Goal: Task Accomplishment & Management: Use online tool/utility

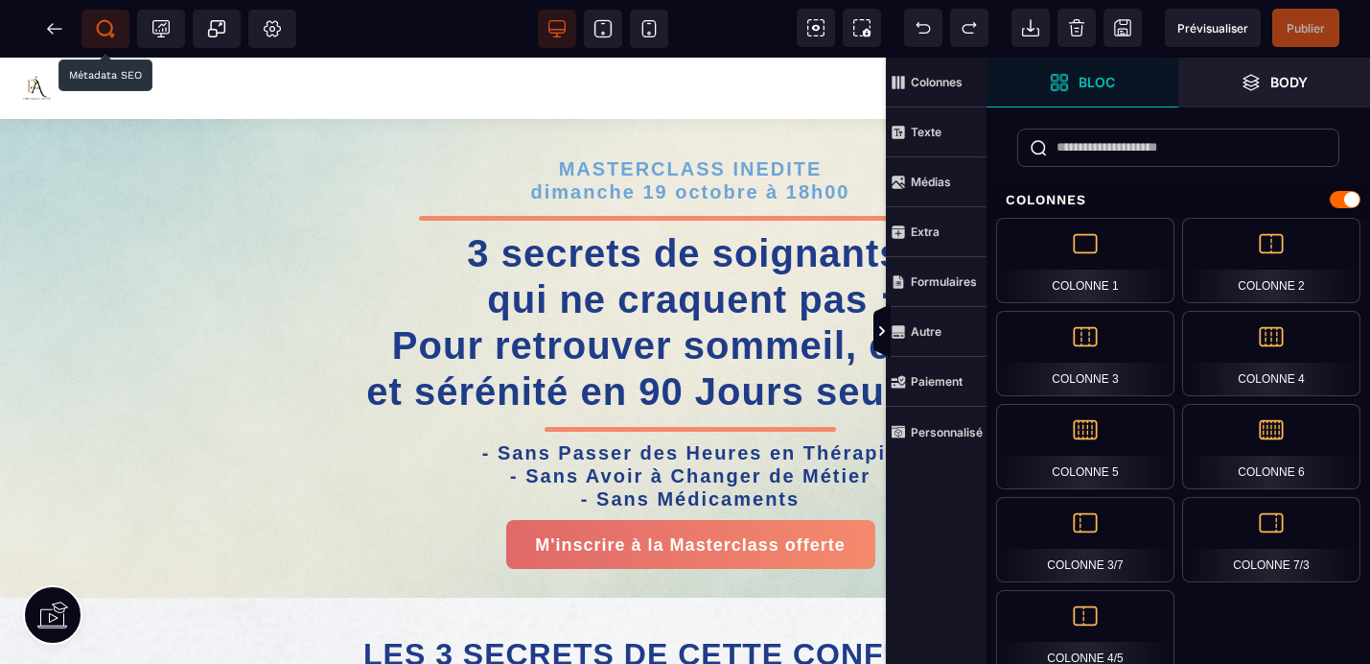
click at [105, 34] on icon at bounding box center [105, 28] width 19 height 19
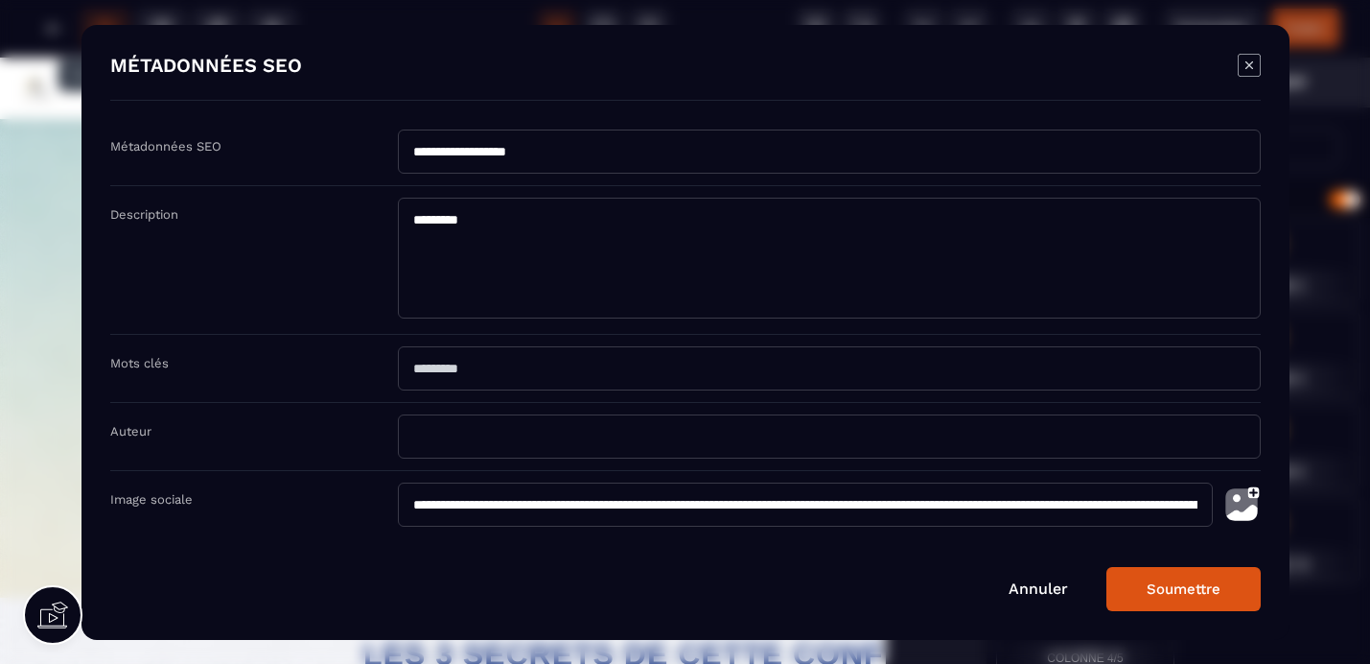
click at [1241, 511] on img "Modal window" at bounding box center [1242, 504] width 38 height 44
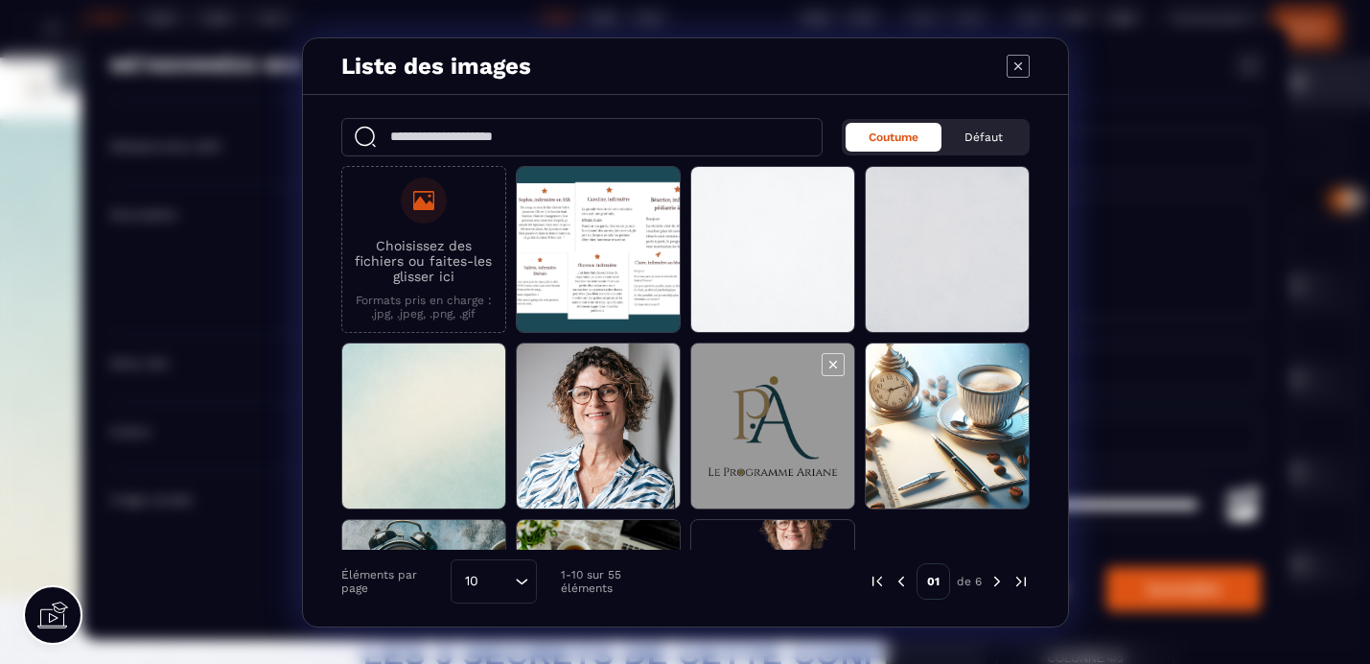
click at [784, 443] on span "Modal window" at bounding box center [772, 426] width 163 height 167
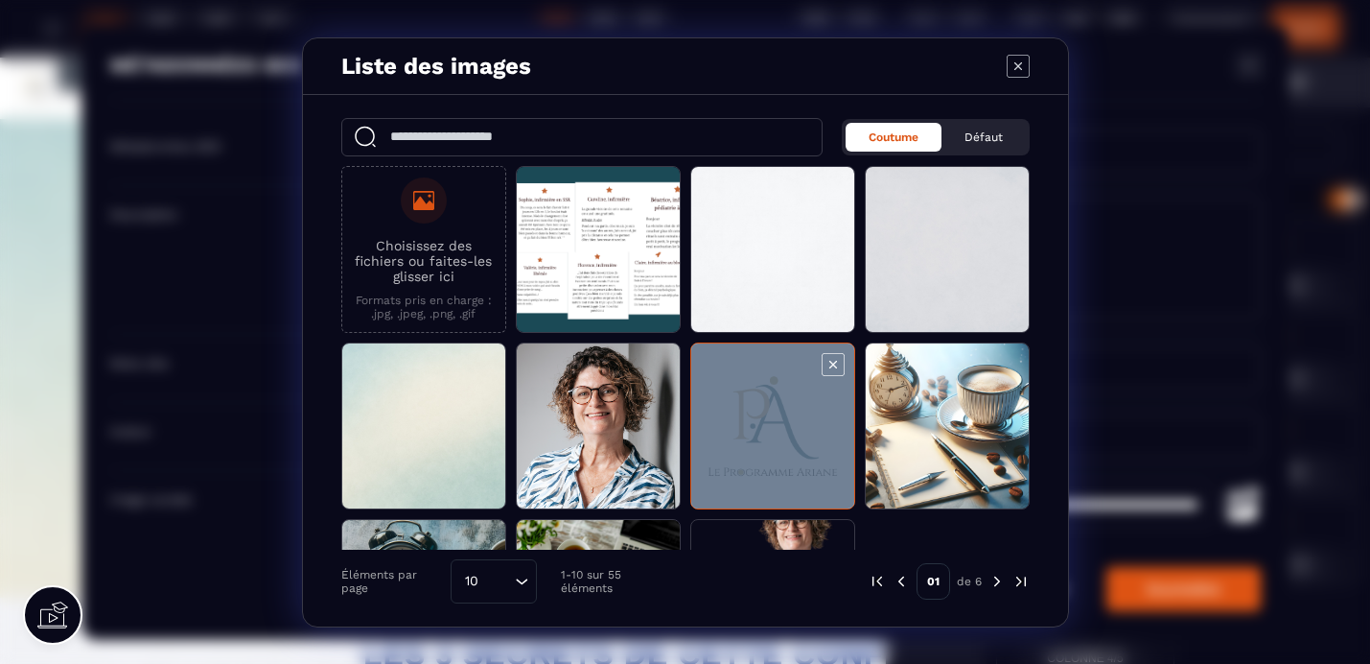
click at [784, 443] on span "Modal window" at bounding box center [772, 426] width 163 height 167
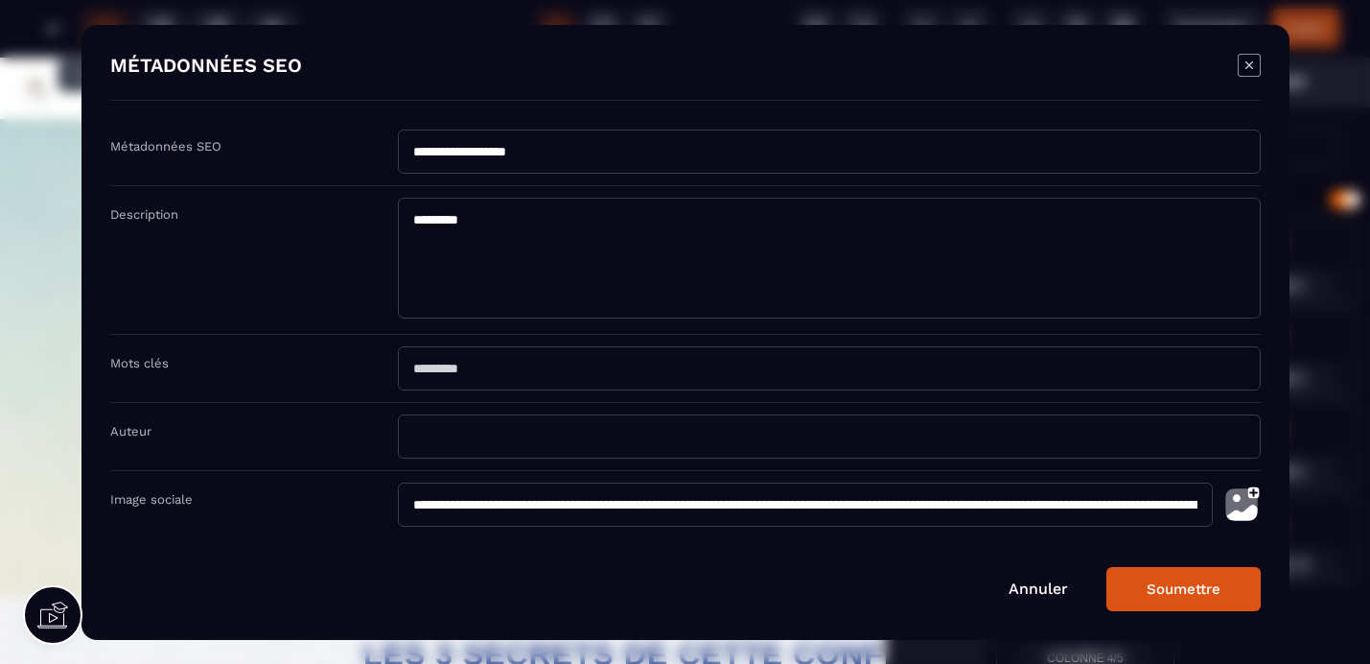
type input "**********"
click at [1171, 589] on button "Soumettre" at bounding box center [1184, 589] width 154 height 44
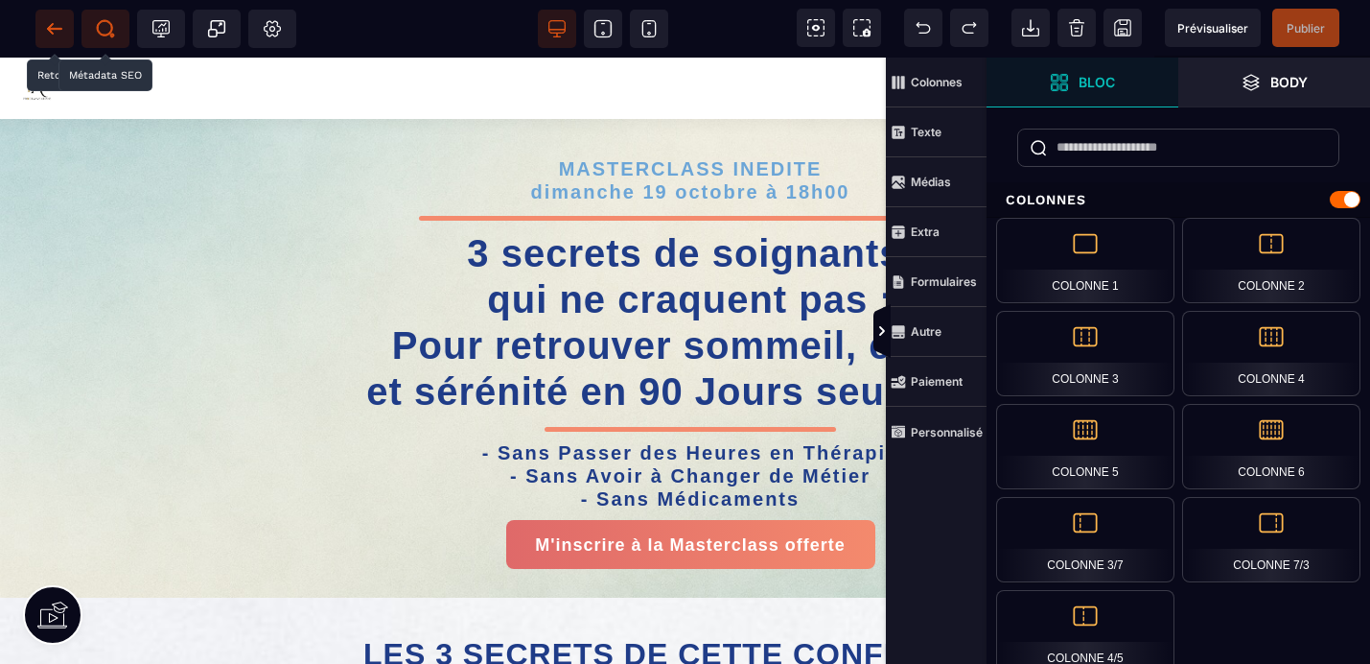
click at [64, 26] on span at bounding box center [54, 29] width 38 height 38
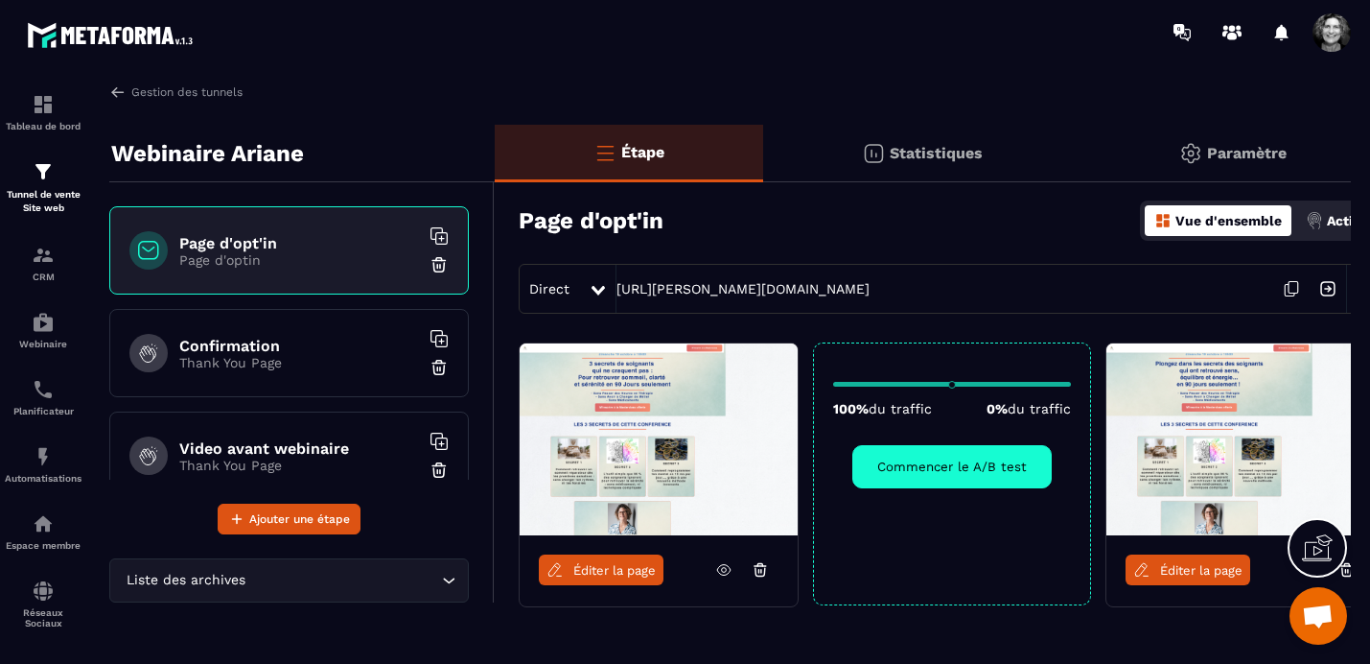
click at [1173, 572] on span "Éditer la page" at bounding box center [1201, 570] width 82 height 14
